Goal: Find specific page/section: Find specific page/section

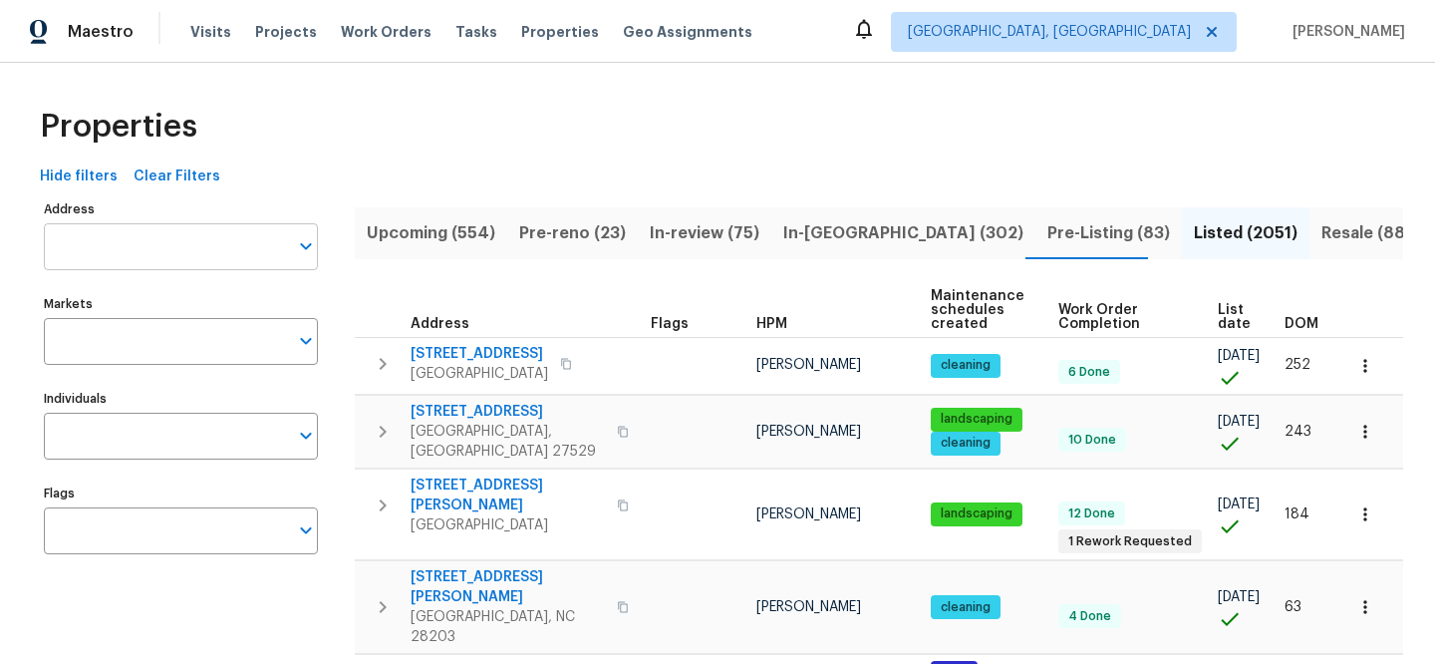
click at [213, 241] on input "Address" at bounding box center [166, 246] width 244 height 47
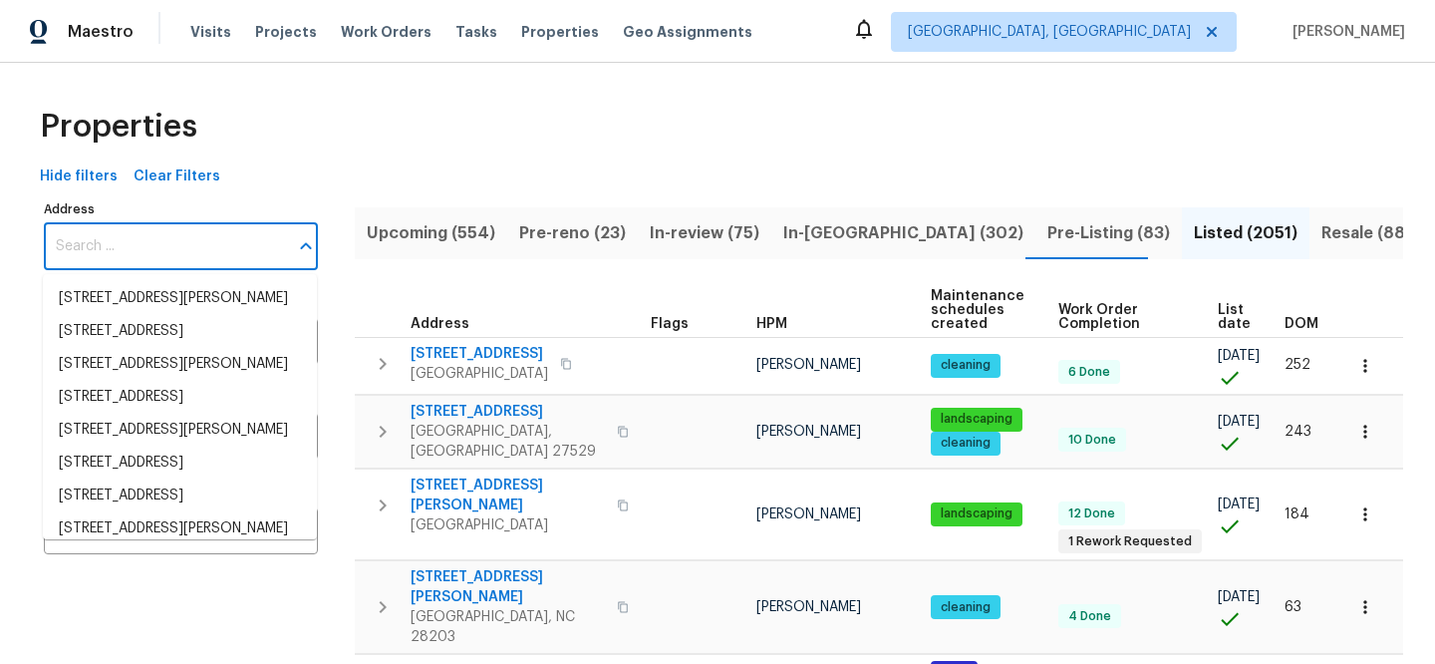
paste input "[STREET_ADDRESS]"
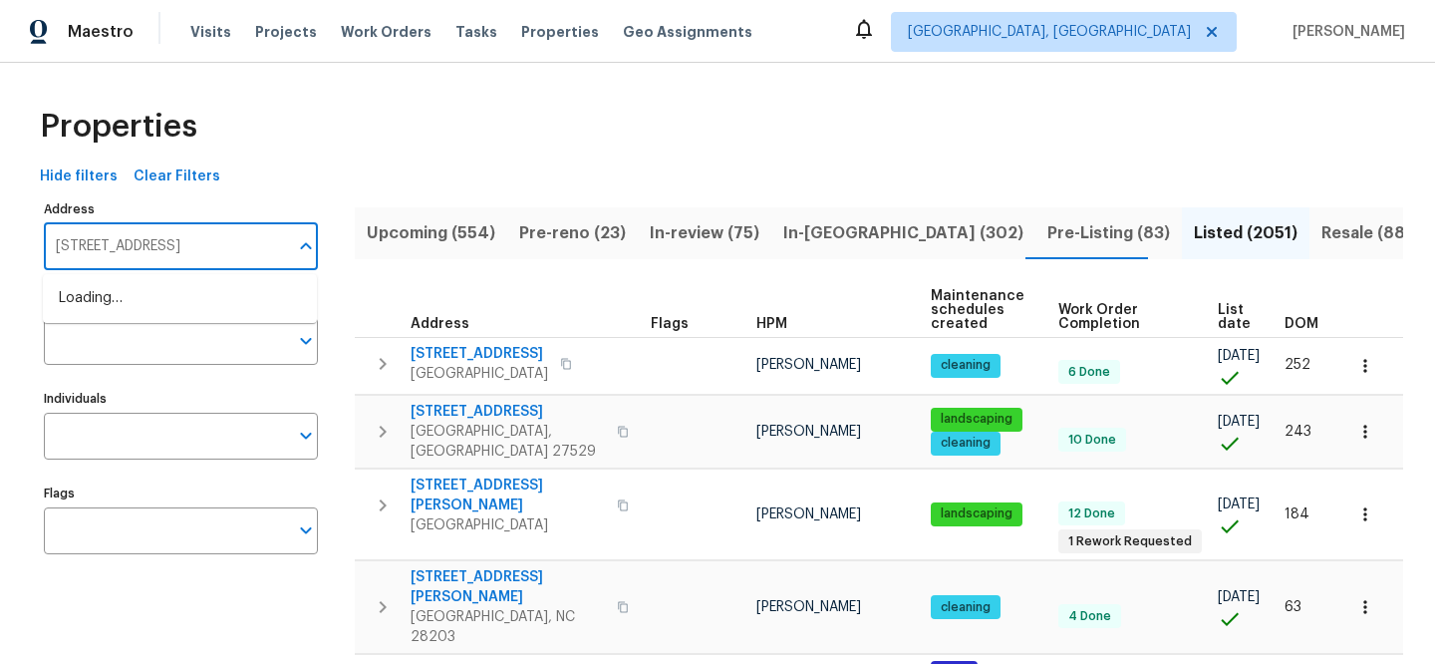
type input "[STREET_ADDRESS]"
click at [178, 312] on li "[STREET_ADDRESS]" at bounding box center [180, 298] width 274 height 33
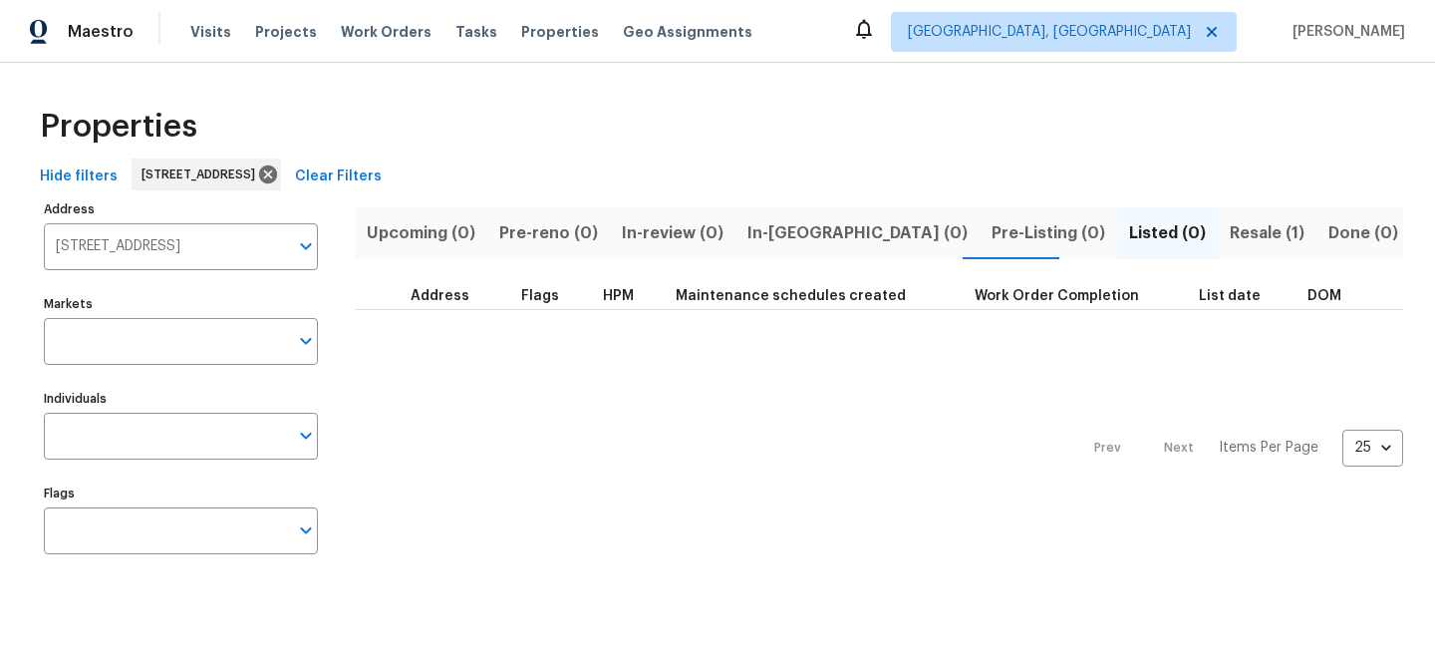
click at [1229, 236] on span "Resale (1)" at bounding box center [1266, 233] width 75 height 28
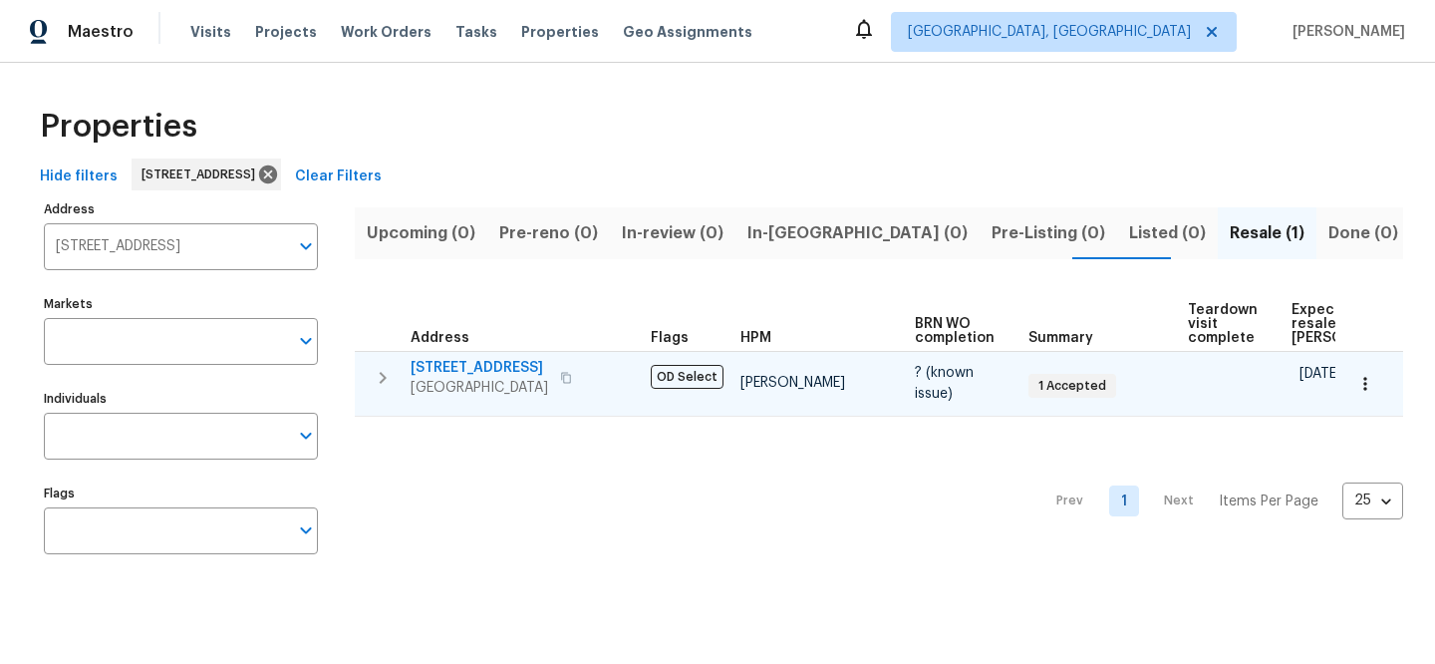
click at [431, 364] on span "[STREET_ADDRESS]" at bounding box center [478, 368] width 137 height 20
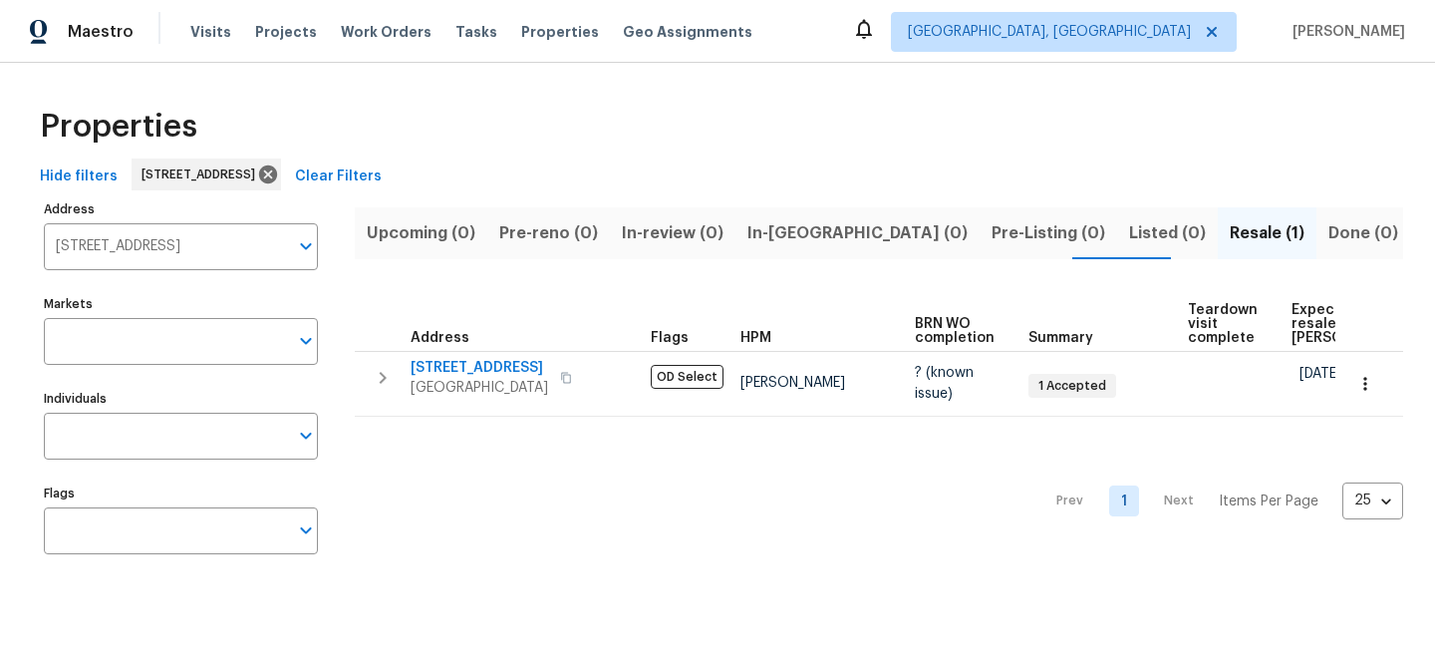
click at [390, 161] on button "Clear Filters" at bounding box center [338, 176] width 103 height 37
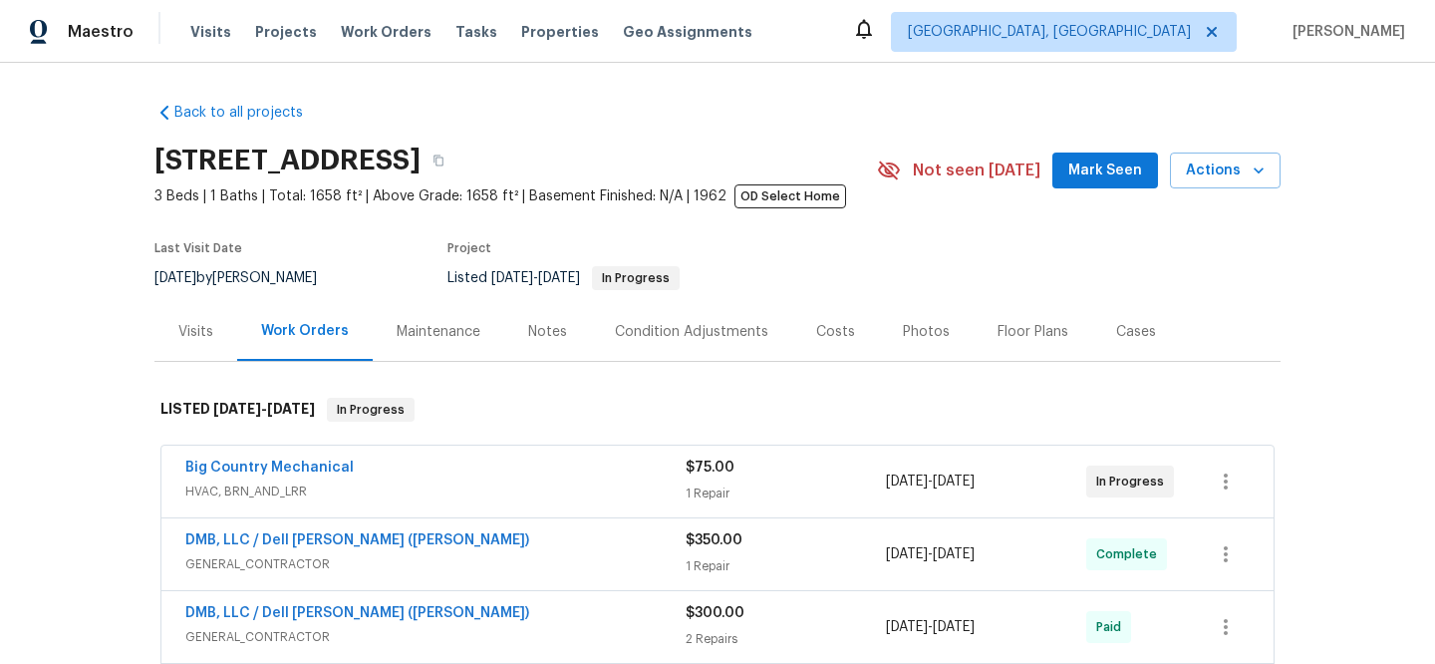
click at [453, 485] on span "HVAC, BRN_AND_LRR" at bounding box center [435, 491] width 500 height 20
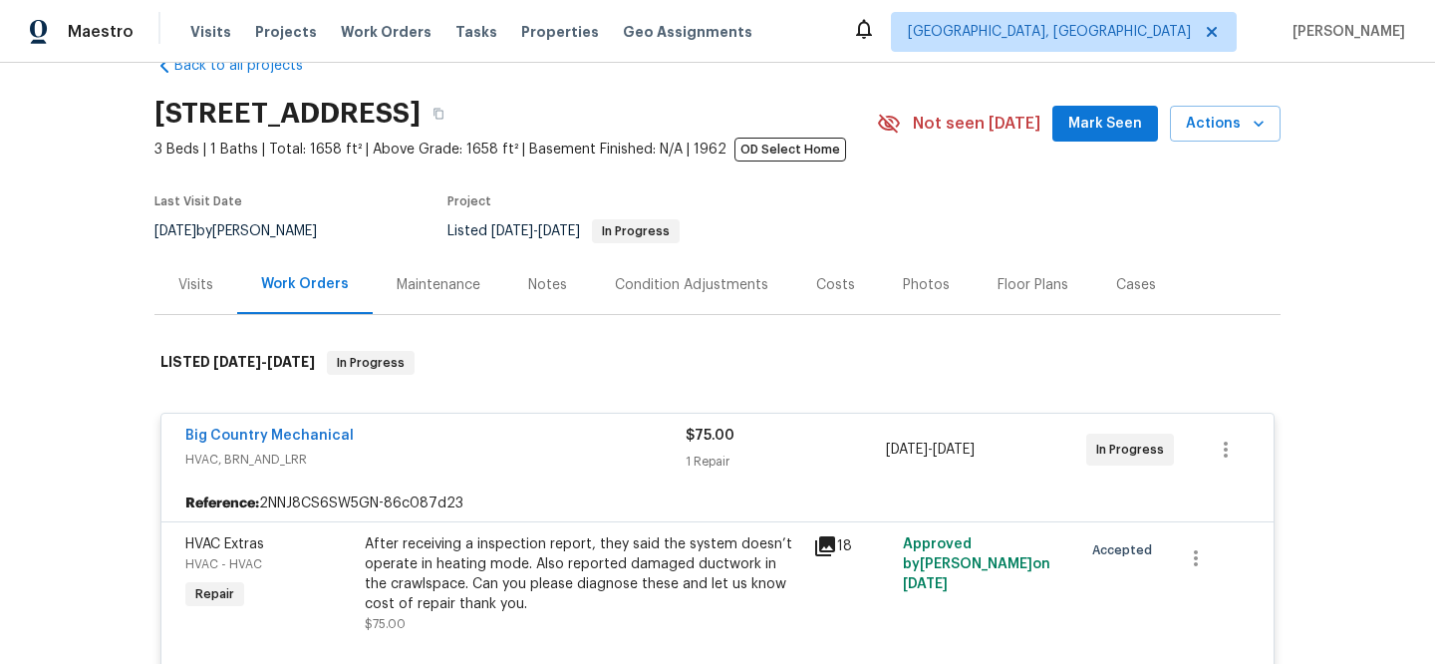
scroll to position [181, 0]
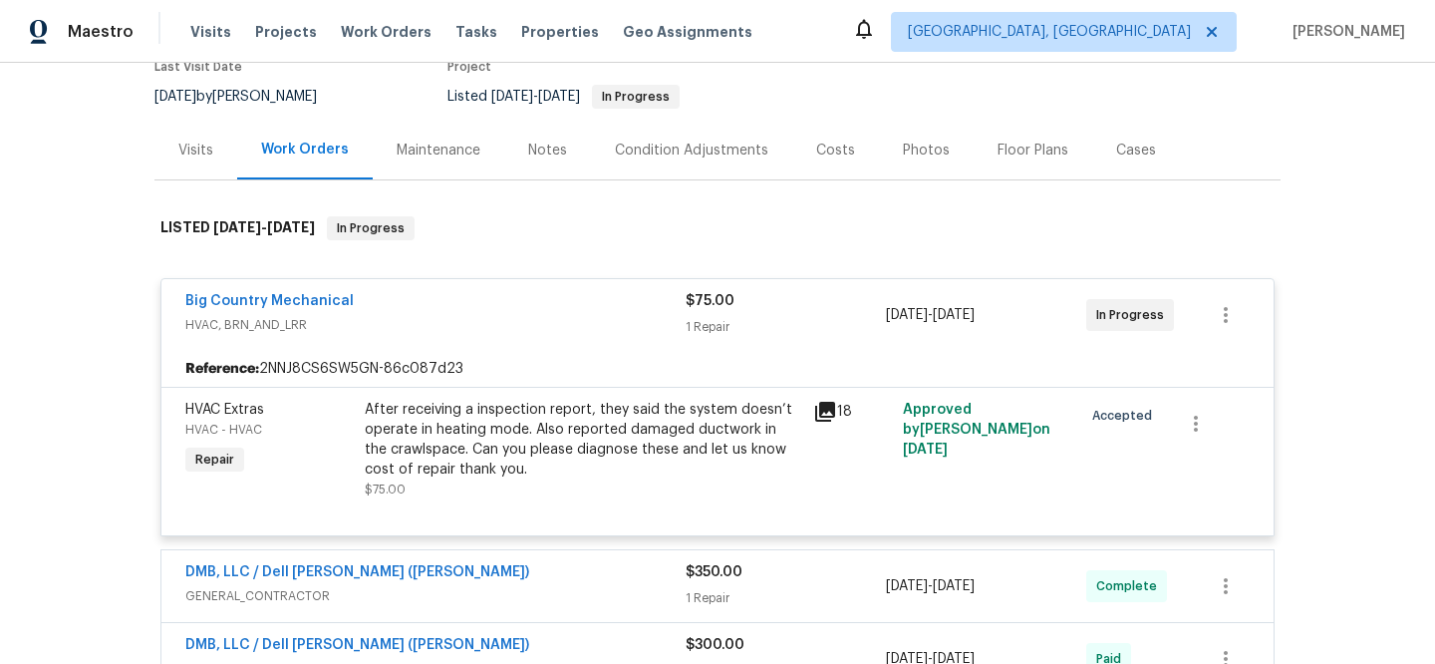
click at [602, 582] on div "DMB, LLC / Dell [PERSON_NAME] ([PERSON_NAME])" at bounding box center [435, 574] width 500 height 24
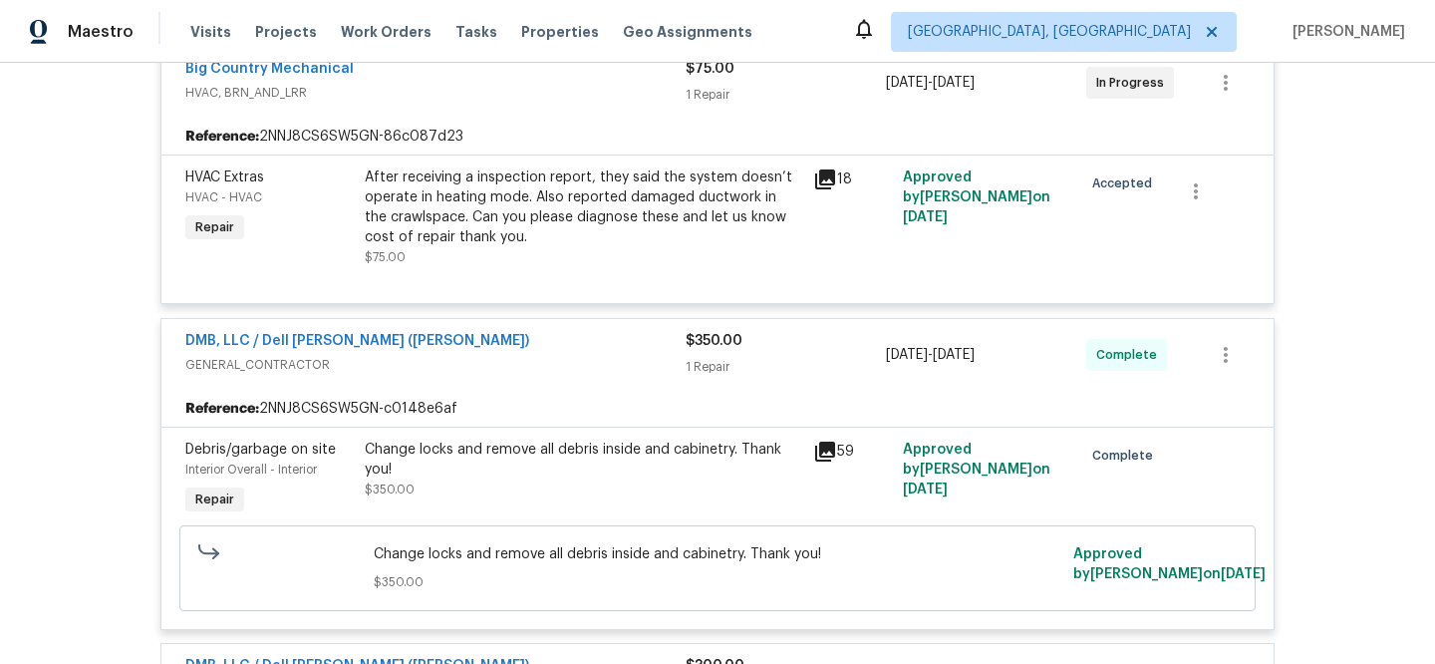
scroll to position [467, 0]
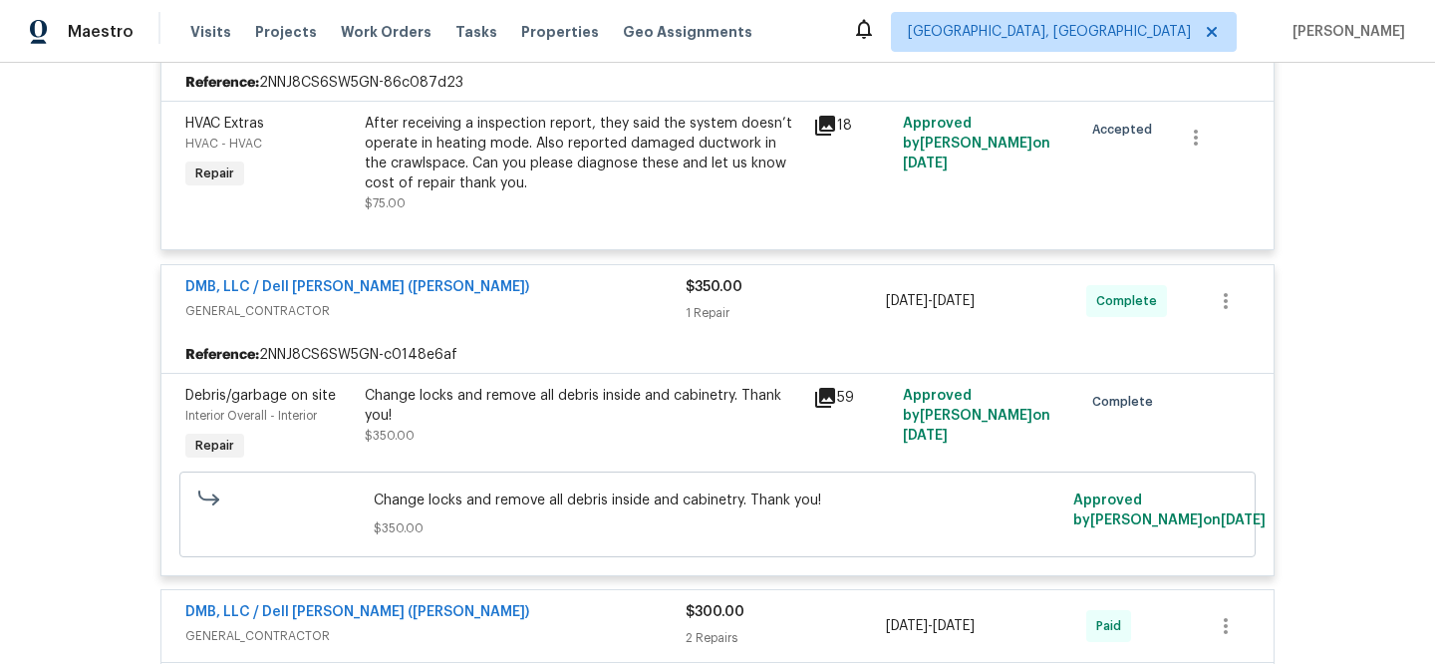
click at [690, 419] on div "Change locks and remove all debris inside and cabinetry. Thank you!" at bounding box center [583, 406] width 436 height 40
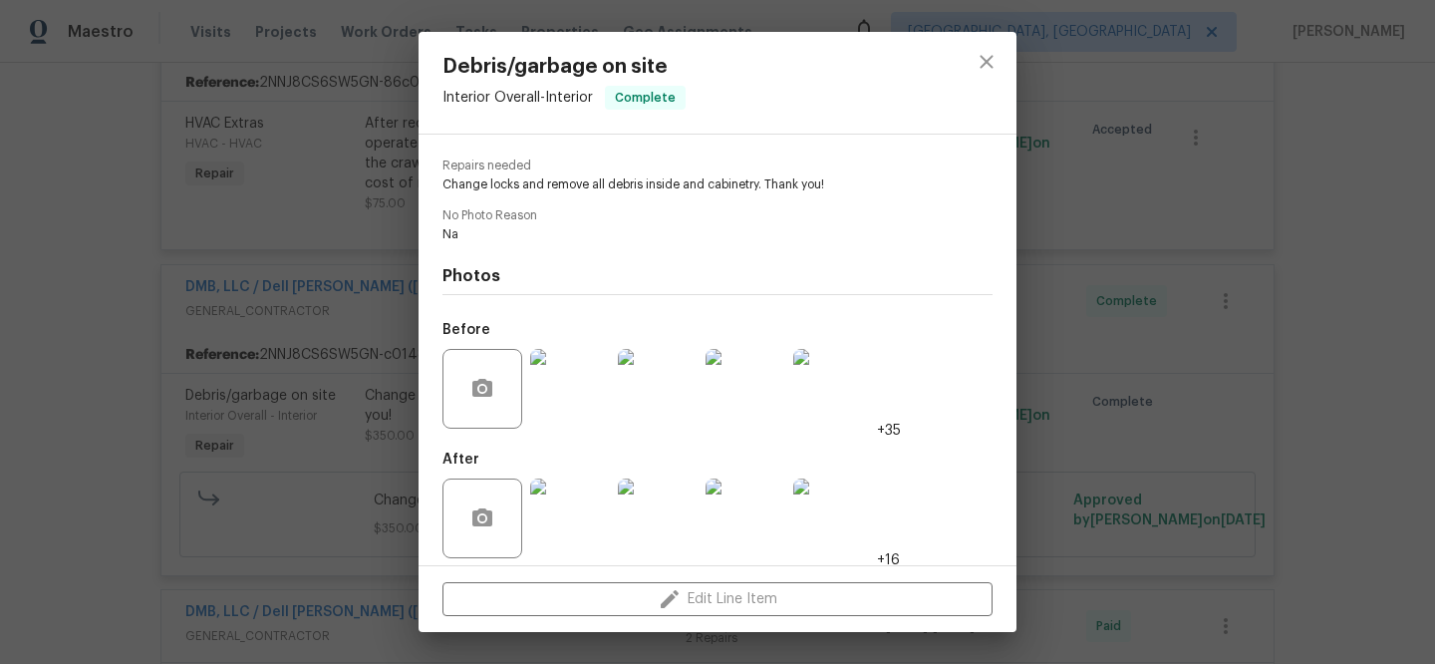
scroll to position [0, 0]
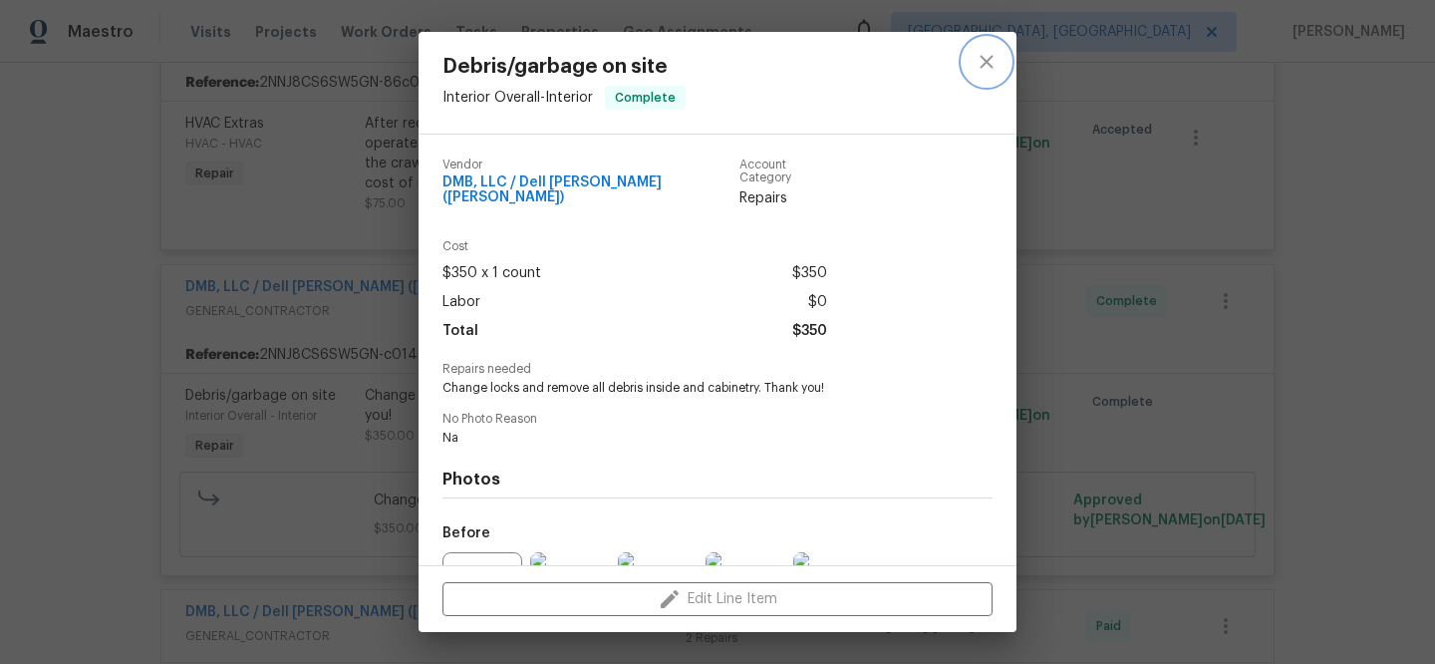
click at [987, 66] on icon "close" at bounding box center [986, 62] width 24 height 24
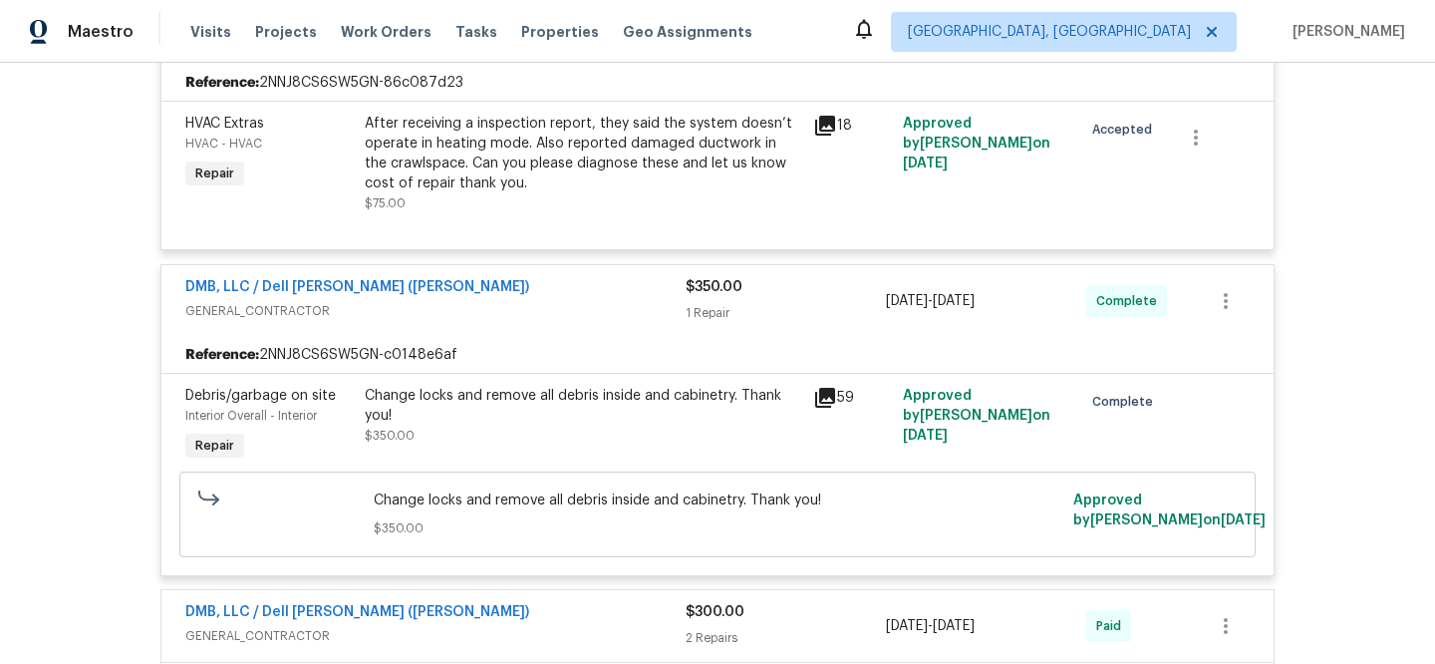
click at [826, 402] on icon at bounding box center [825, 398] width 20 height 20
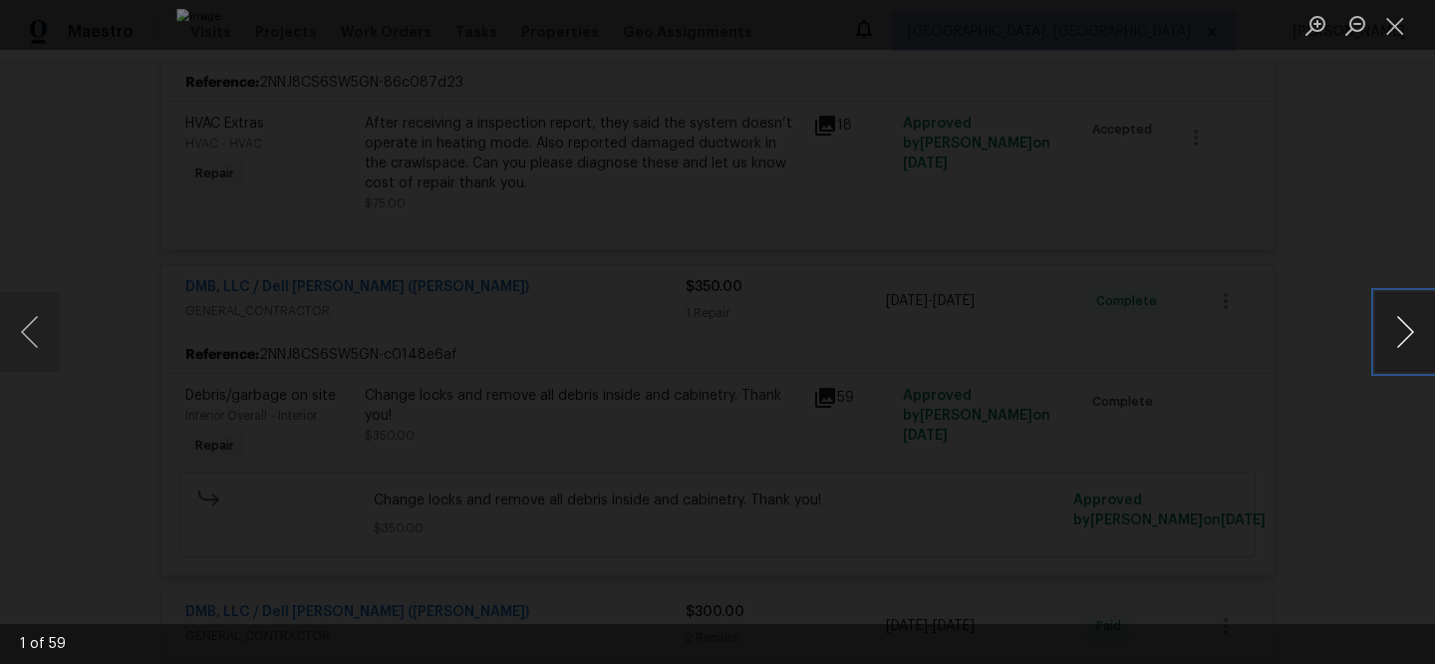
click at [1400, 339] on button "Next image" at bounding box center [1405, 332] width 60 height 80
click at [751, 431] on img "Lightbox" at bounding box center [678, 231] width 1867 height 864
click at [1400, 325] on button "Next image" at bounding box center [1405, 332] width 60 height 80
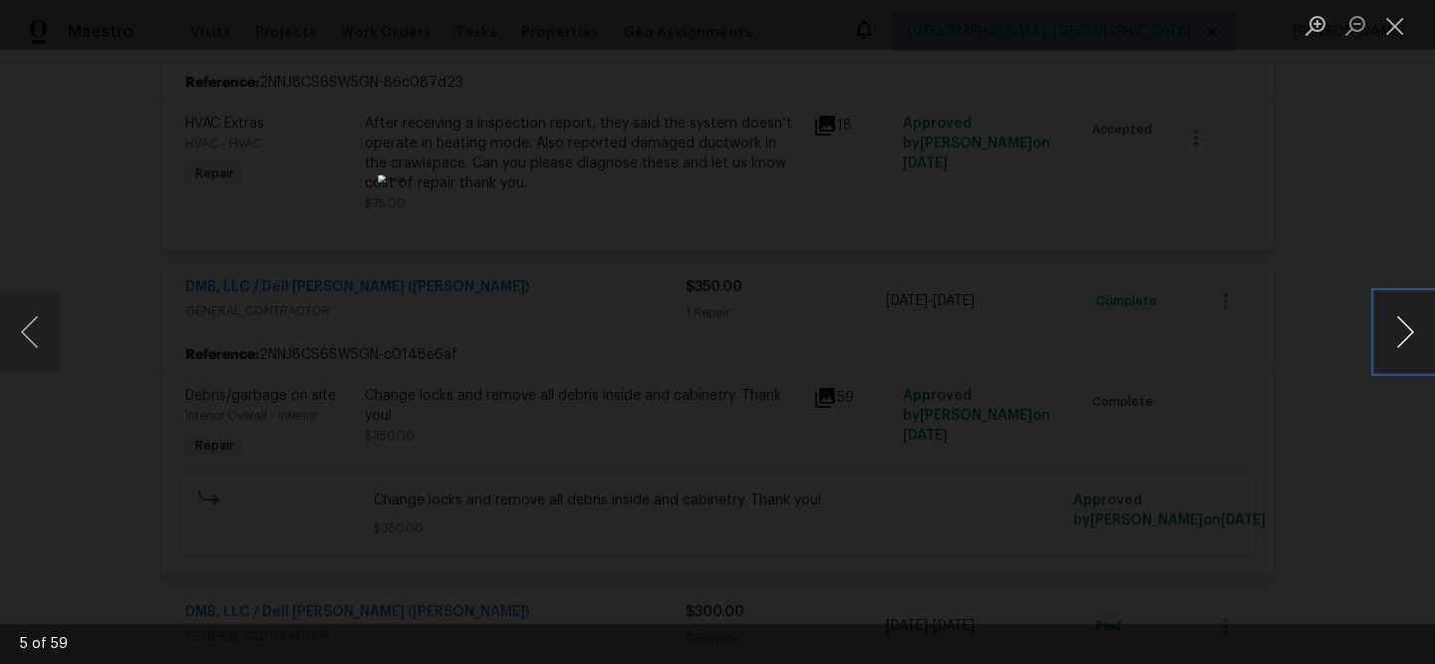
click at [1400, 325] on button "Next image" at bounding box center [1405, 332] width 60 height 80
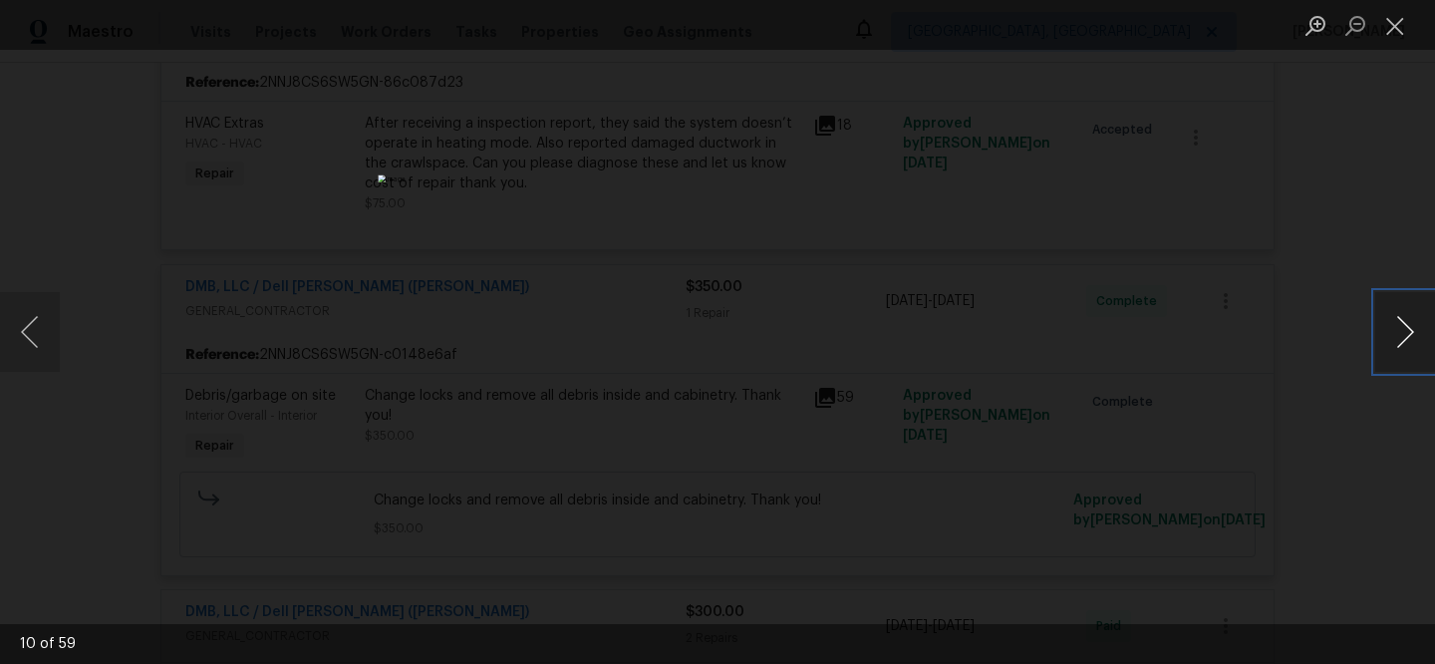
click at [1400, 325] on button "Next image" at bounding box center [1405, 332] width 60 height 80
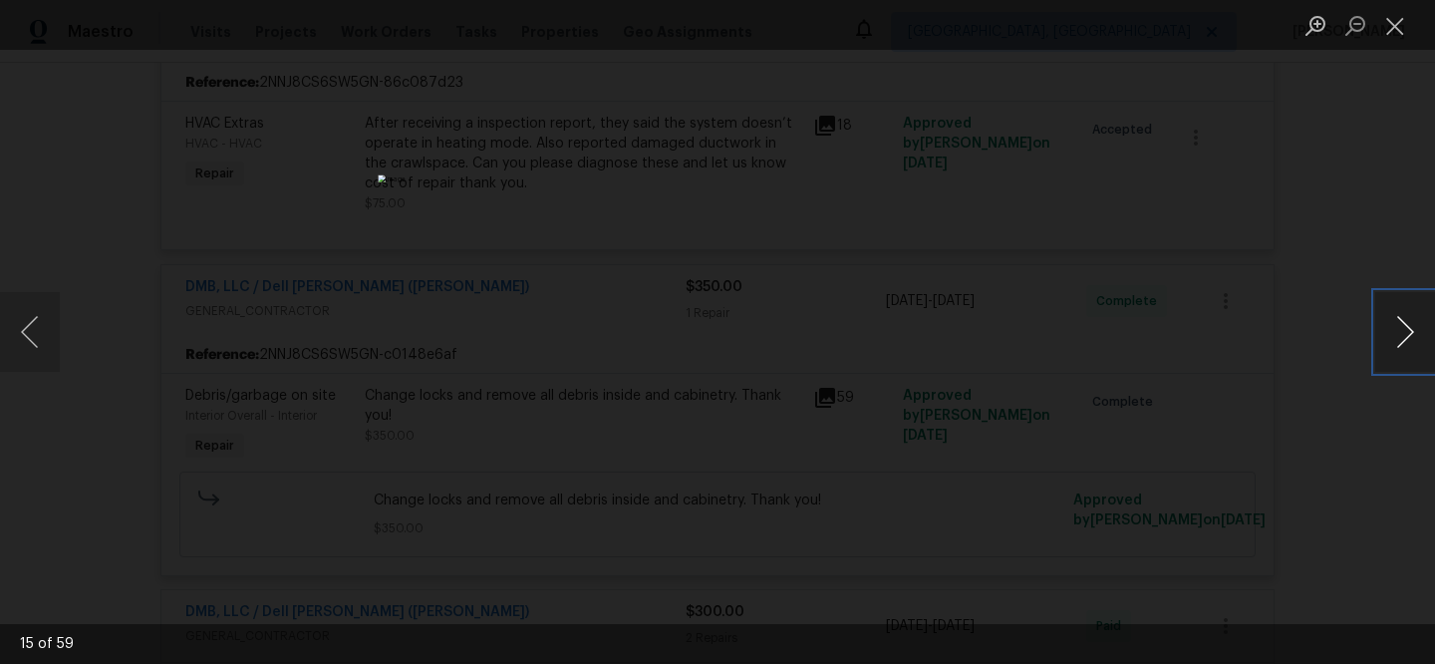
click at [1400, 325] on button "Next image" at bounding box center [1405, 332] width 60 height 80
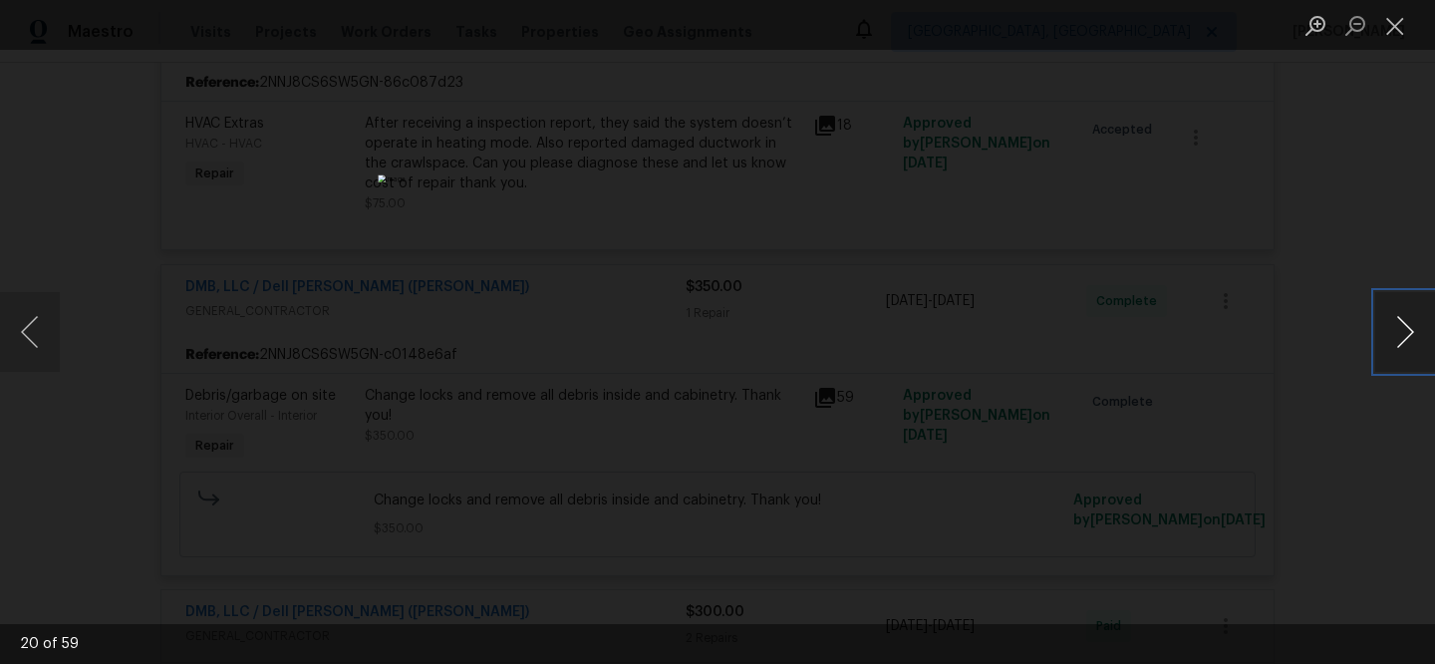
click at [1400, 325] on button "Next image" at bounding box center [1405, 332] width 60 height 80
click at [1386, 333] on button "Next image" at bounding box center [1405, 332] width 60 height 80
click at [1421, 345] on button "Next image" at bounding box center [1405, 332] width 60 height 80
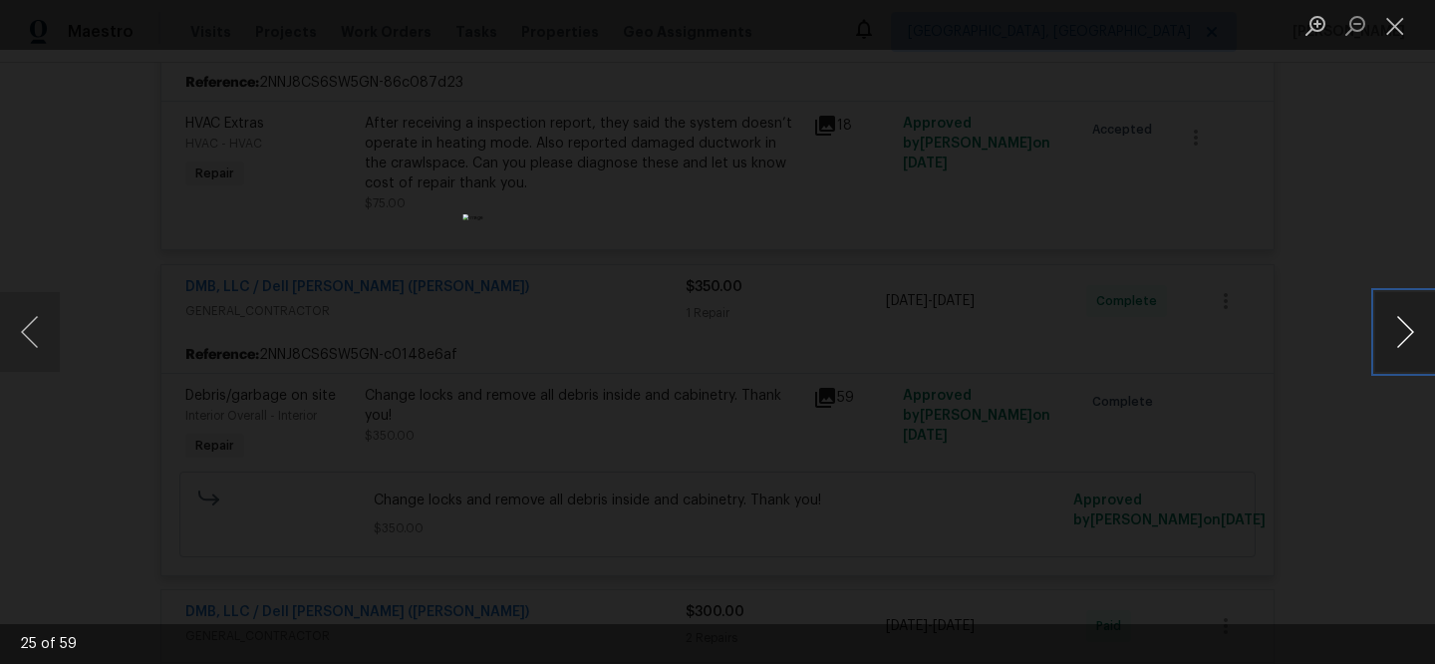
click at [1414, 344] on button "Next image" at bounding box center [1405, 332] width 60 height 80
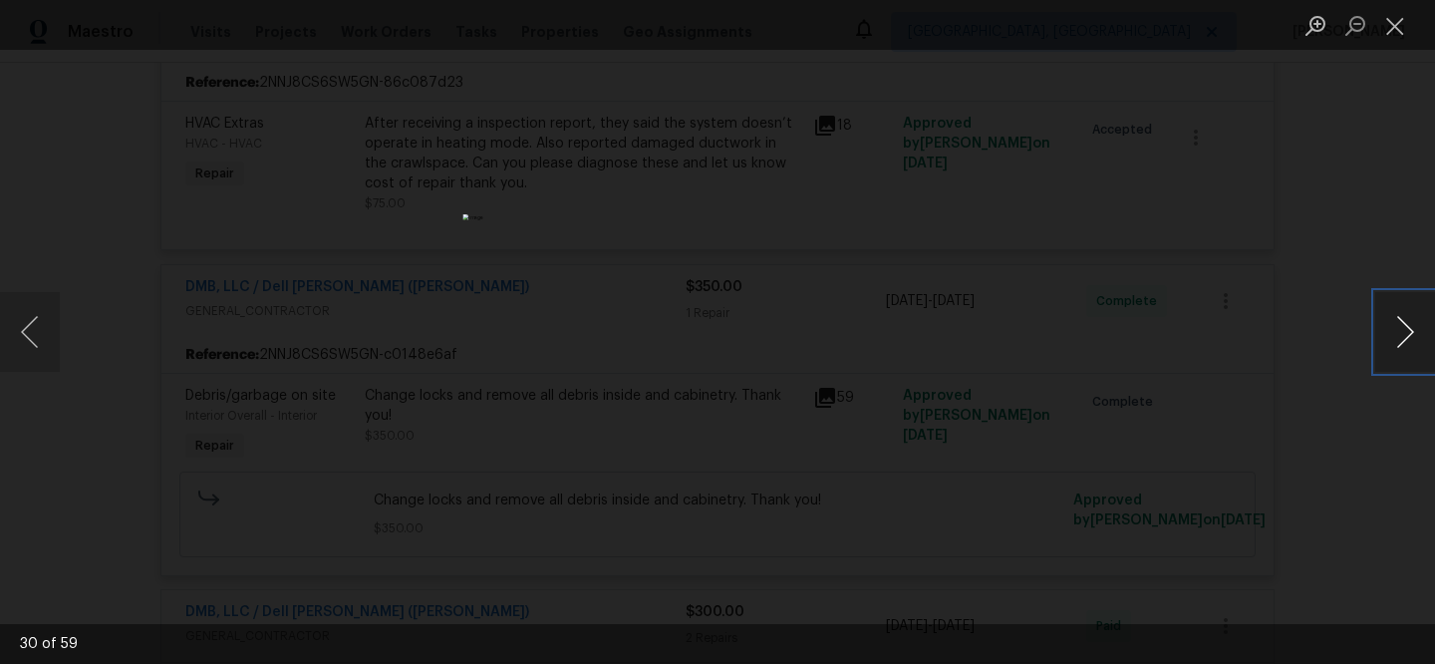
click at [1414, 344] on button "Next image" at bounding box center [1405, 332] width 60 height 80
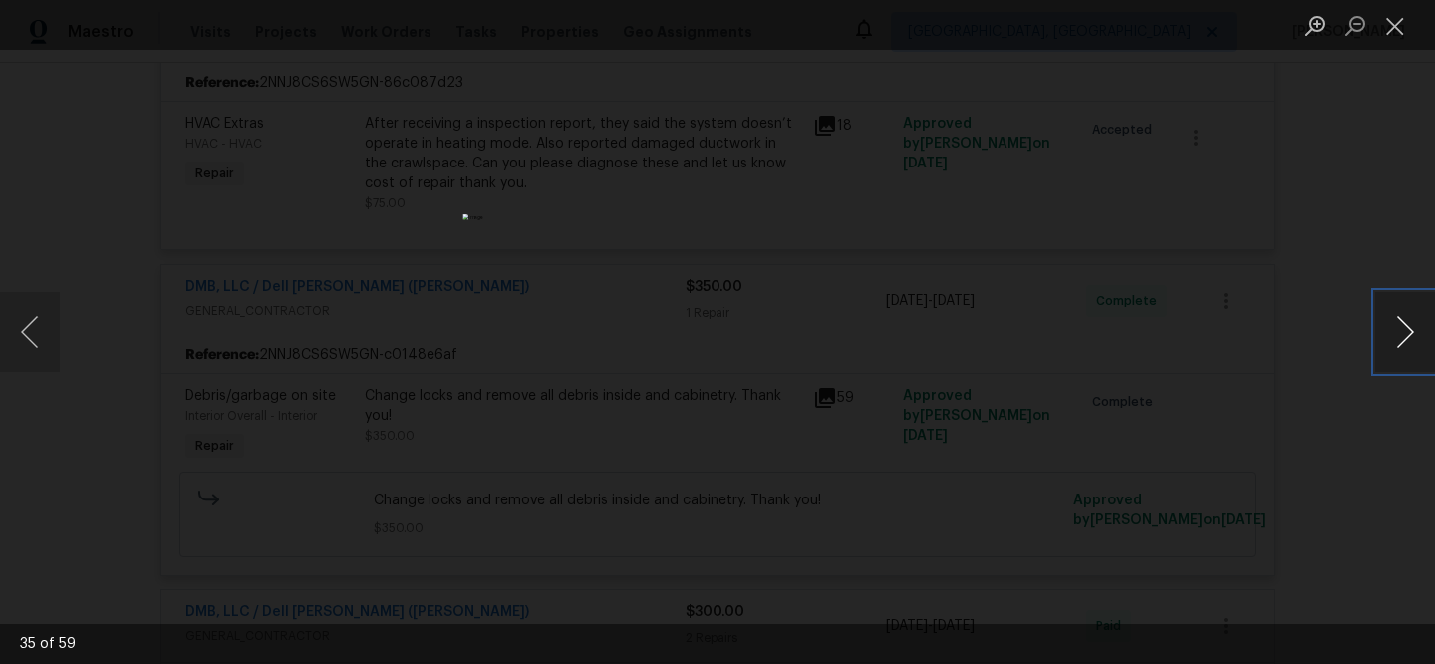
click at [1414, 344] on button "Next image" at bounding box center [1405, 332] width 60 height 80
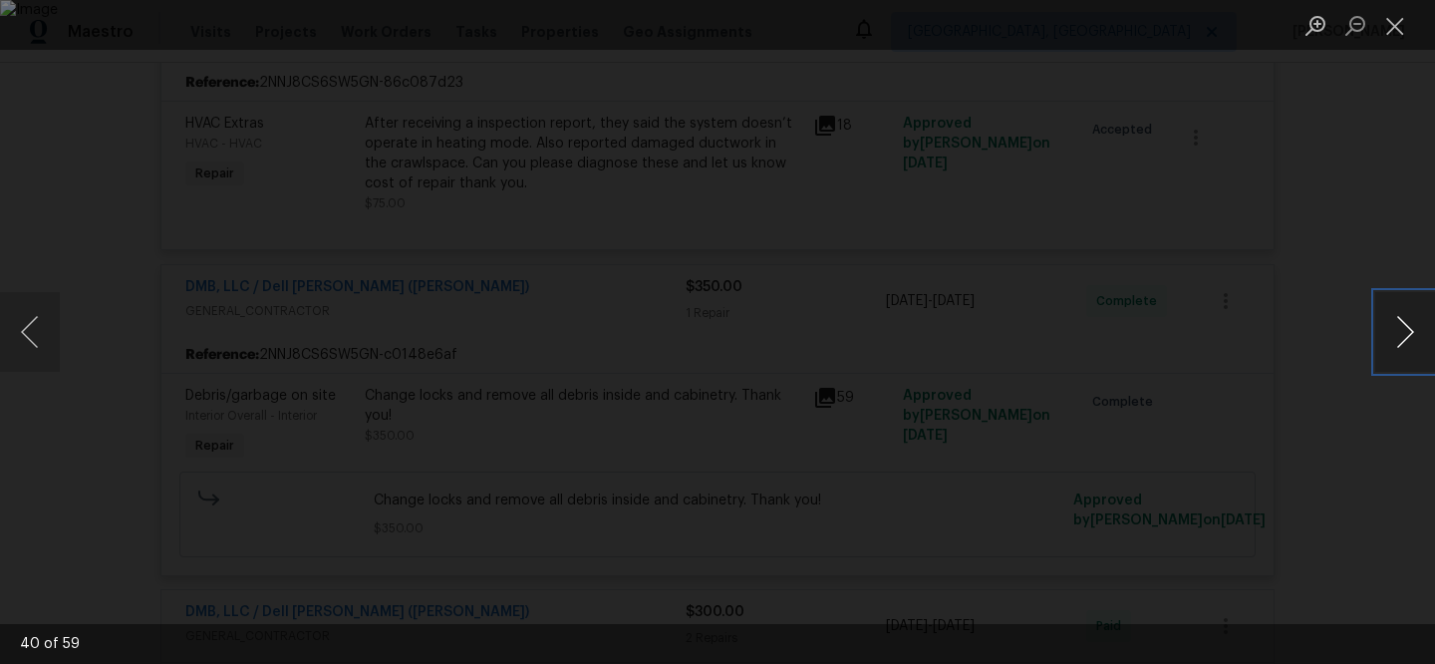
click at [1414, 344] on button "Next image" at bounding box center [1405, 332] width 60 height 80
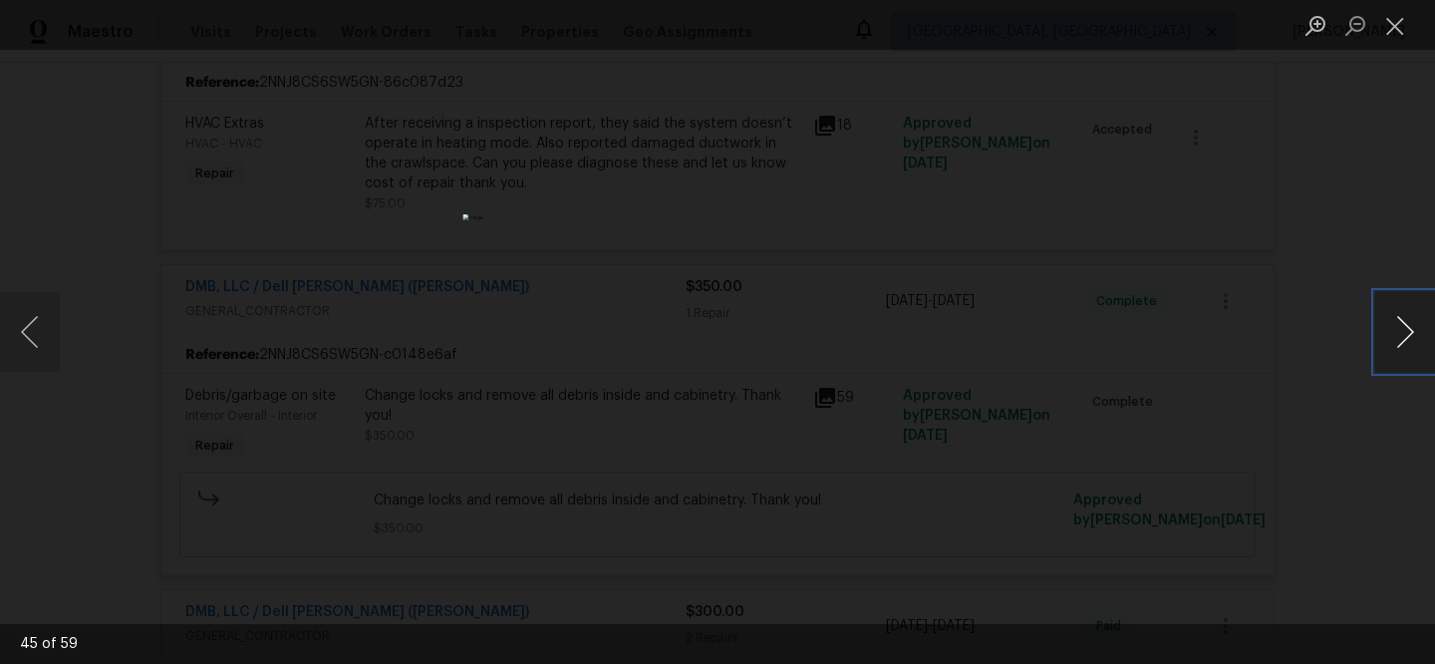
click at [1414, 344] on button "Next image" at bounding box center [1405, 332] width 60 height 80
click at [1431, 352] on button "Next image" at bounding box center [1405, 332] width 60 height 80
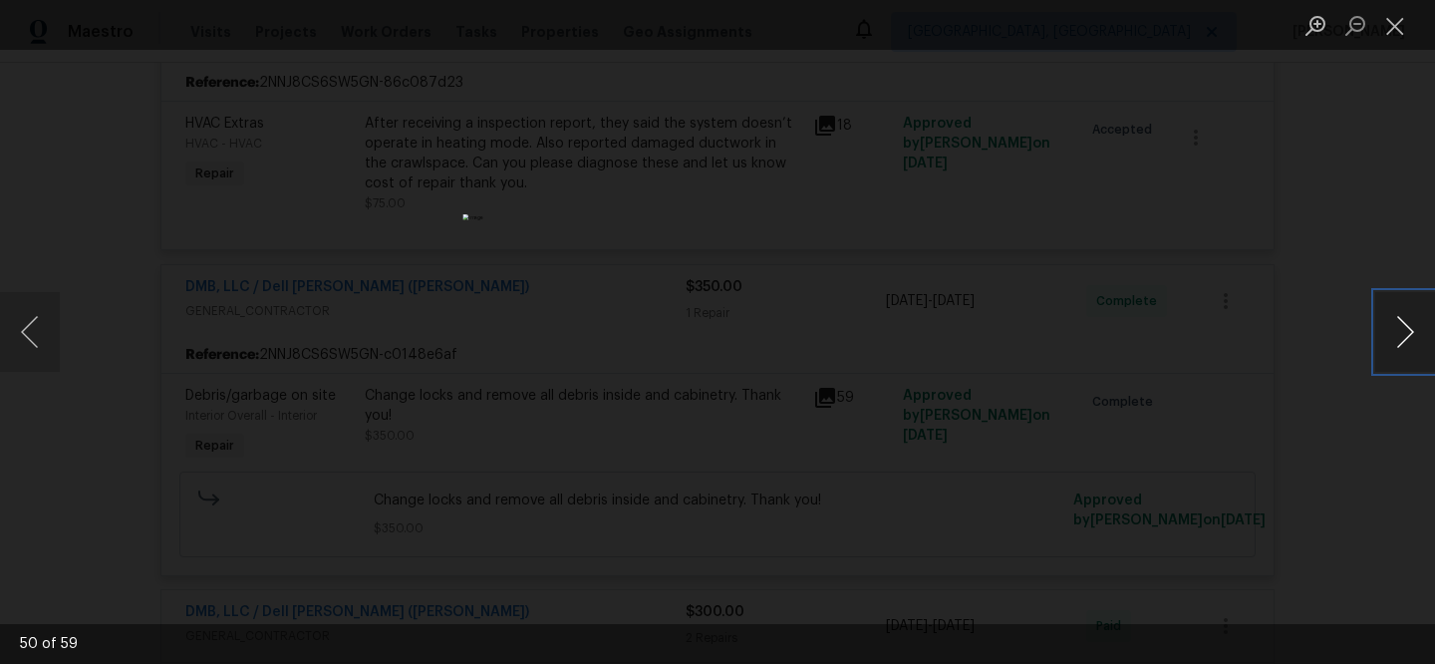
click at [1431, 352] on button "Next image" at bounding box center [1405, 332] width 60 height 80
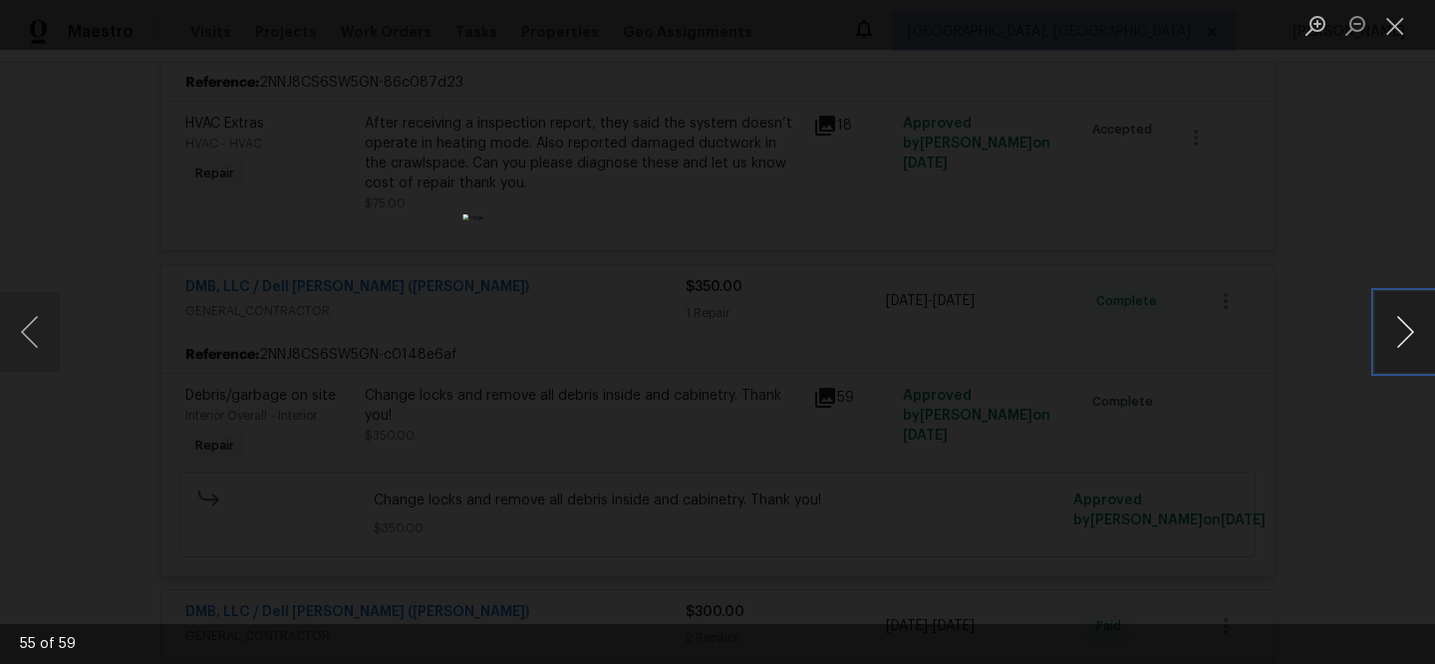
click at [1431, 352] on button "Next image" at bounding box center [1405, 332] width 60 height 80
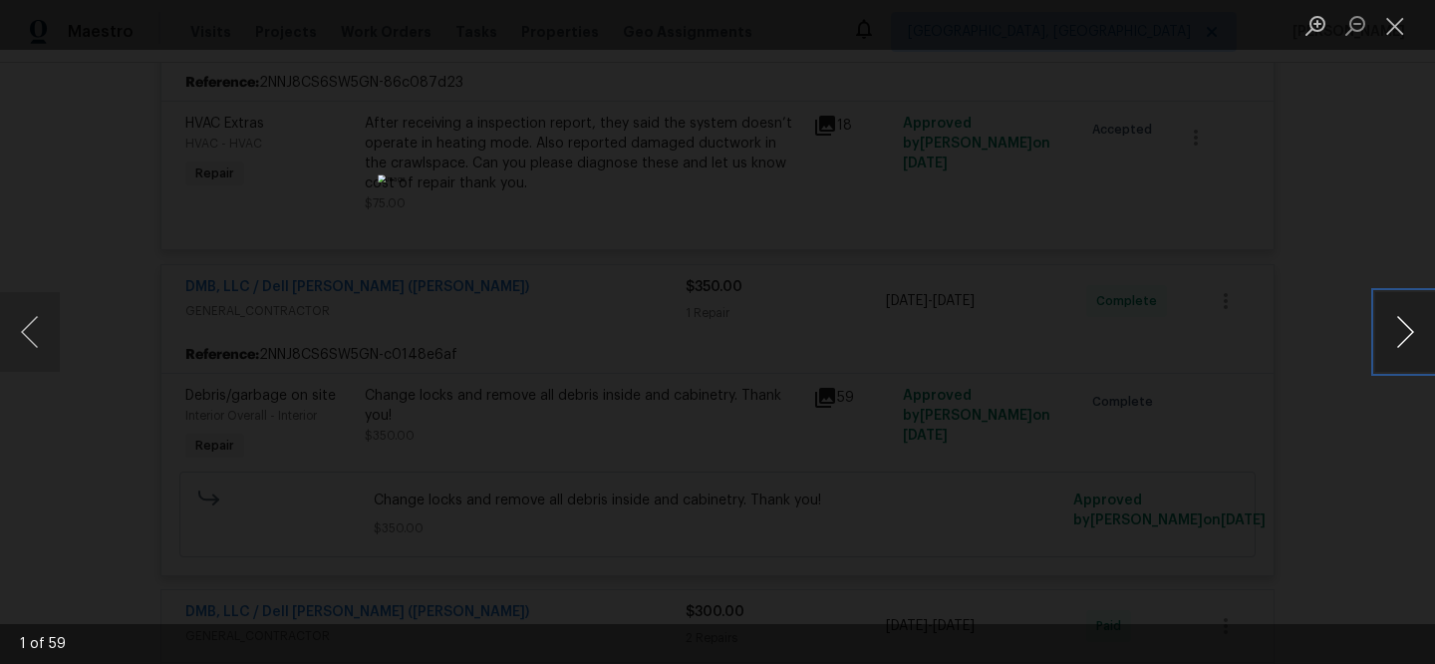
click at [1431, 352] on button "Next image" at bounding box center [1405, 332] width 60 height 80
click at [993, 322] on div "Lightbox" at bounding box center [717, 332] width 1435 height 664
